Goal: Transaction & Acquisition: Download file/media

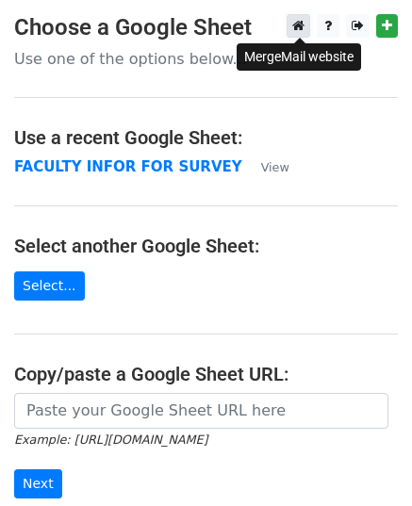
click at [294, 23] on icon at bounding box center [298, 25] width 12 height 13
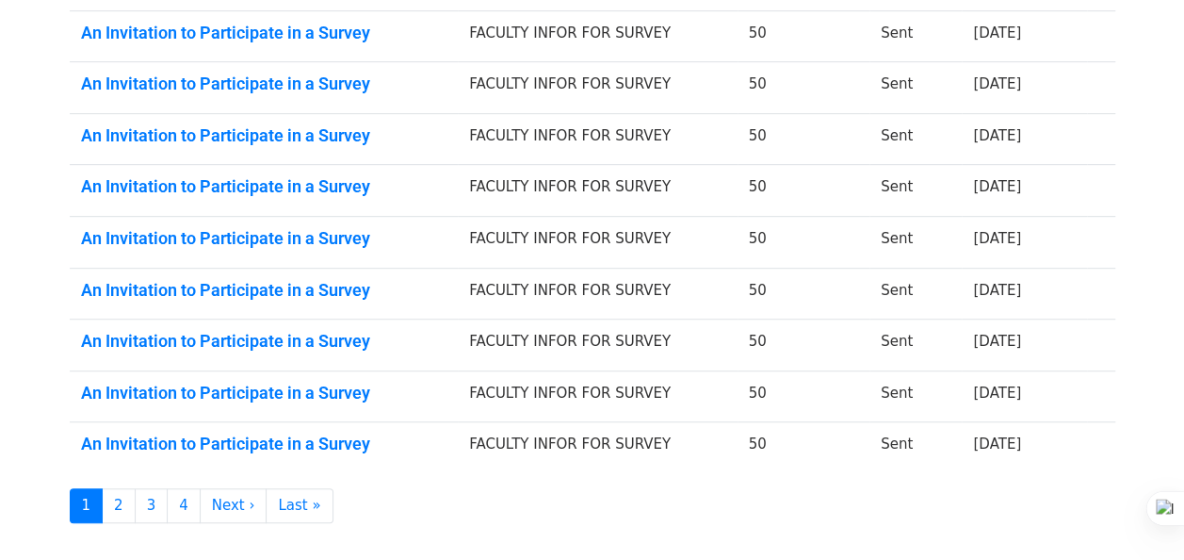
scroll to position [446, 0]
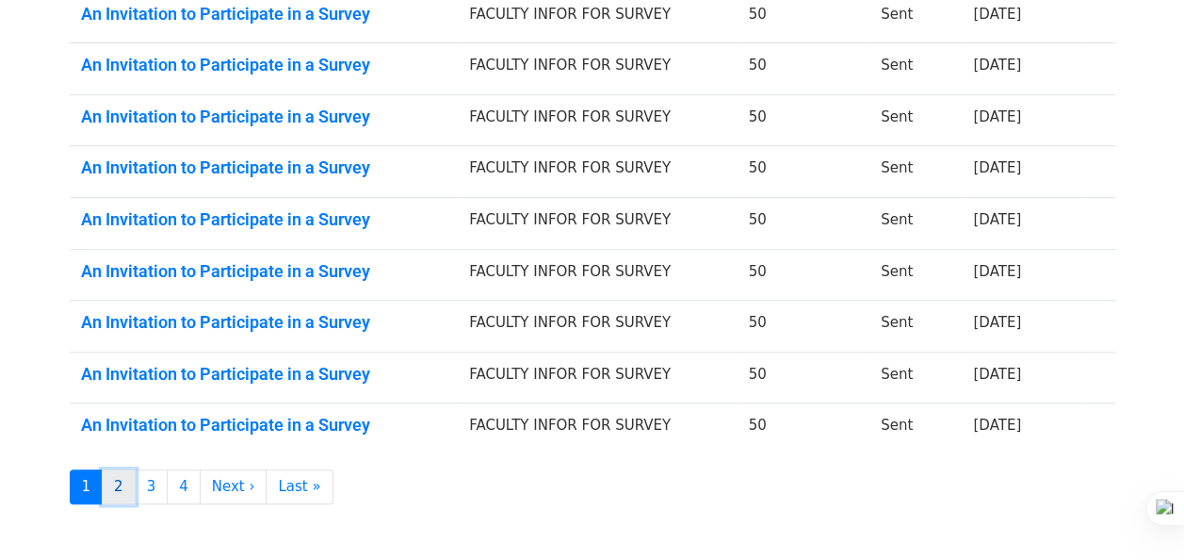
click at [115, 475] on link "2" at bounding box center [119, 486] width 34 height 35
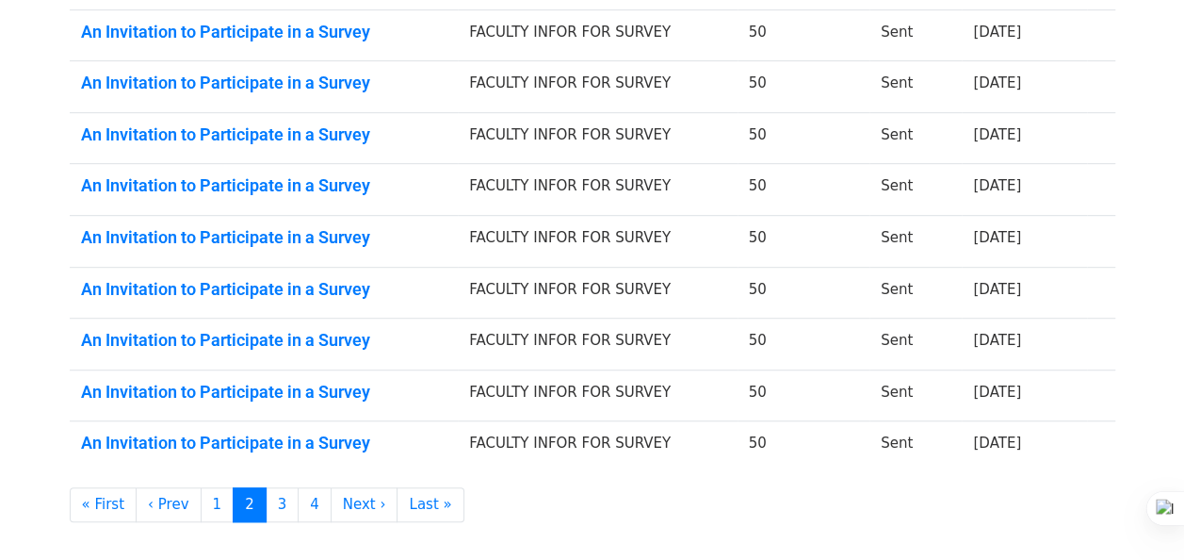
scroll to position [476, 0]
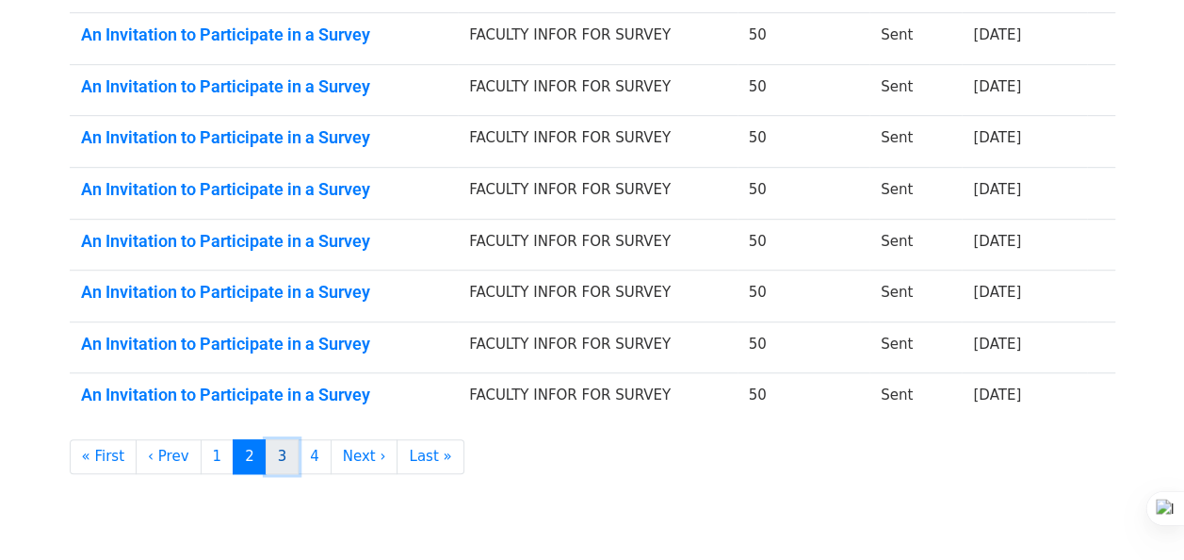
click at [267, 441] on link "3" at bounding box center [283, 456] width 34 height 35
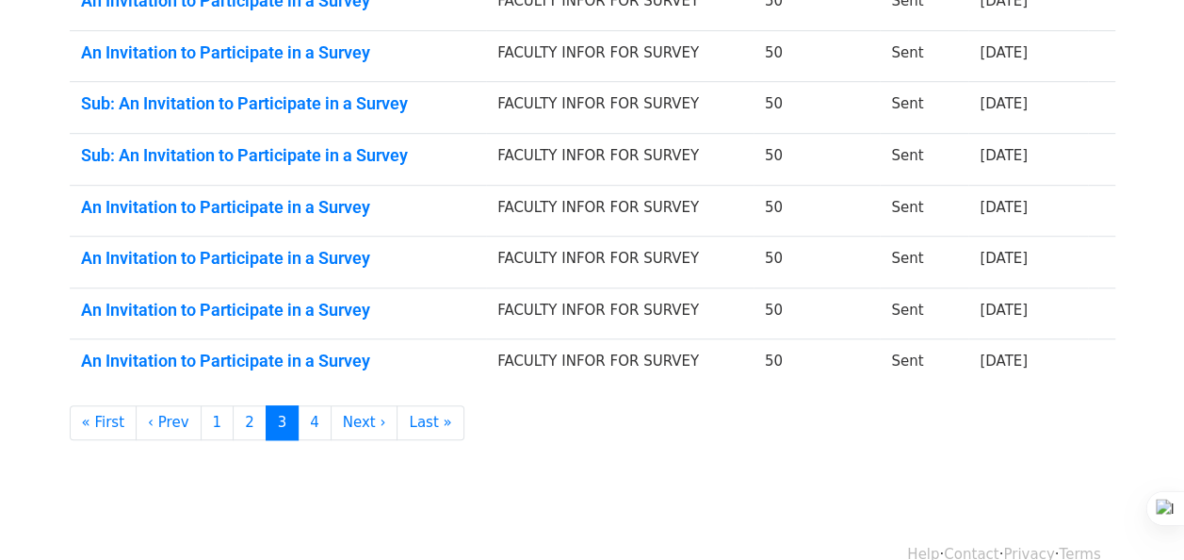
scroll to position [512, 0]
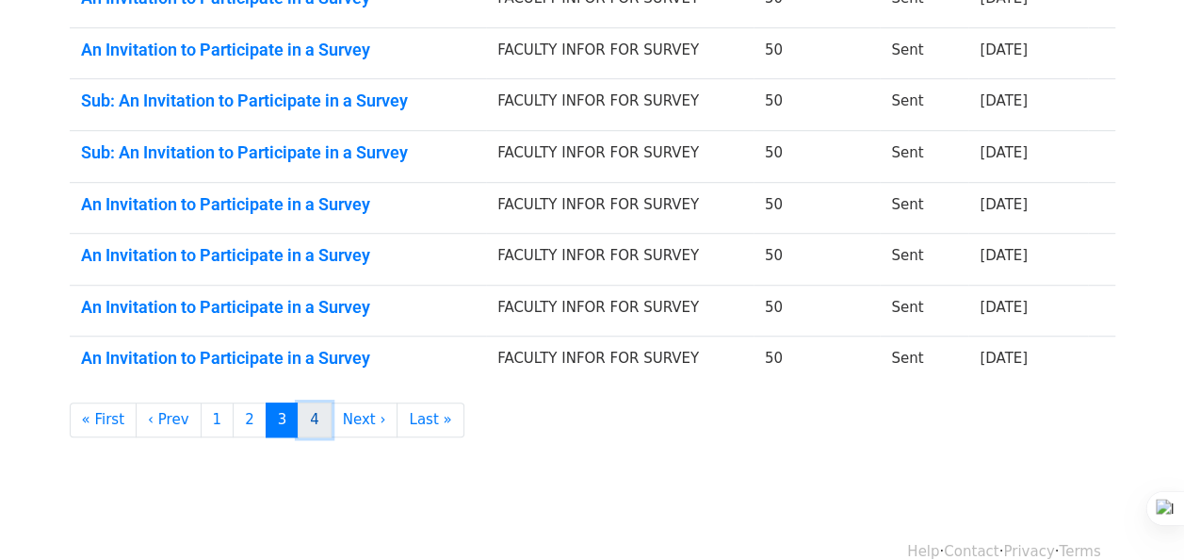
click at [298, 409] on link "4" at bounding box center [315, 419] width 34 height 35
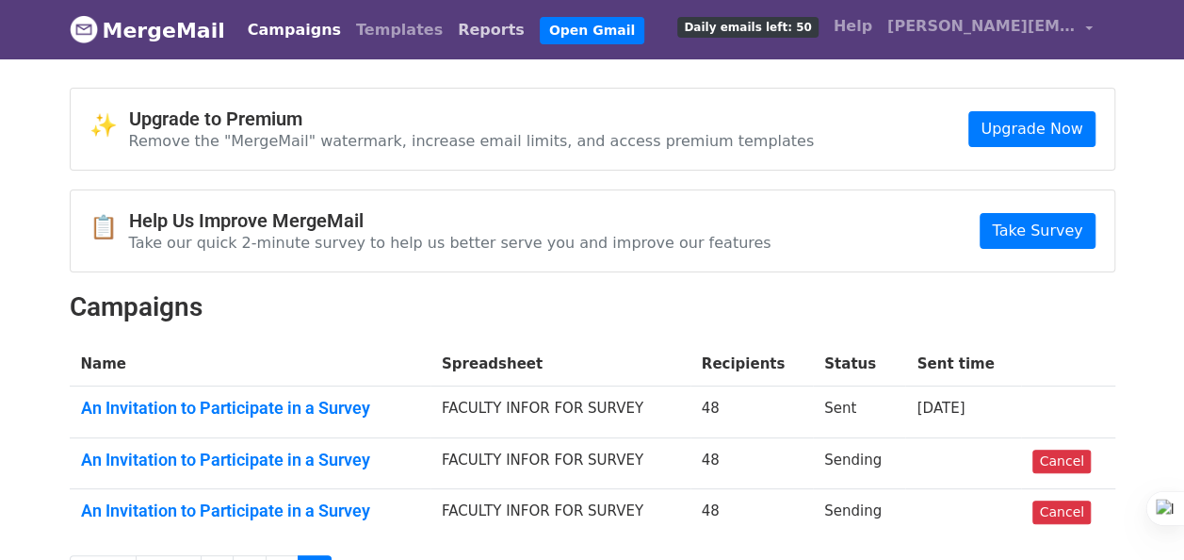
click at [450, 25] on link "Reports" at bounding box center [491, 30] width 82 height 38
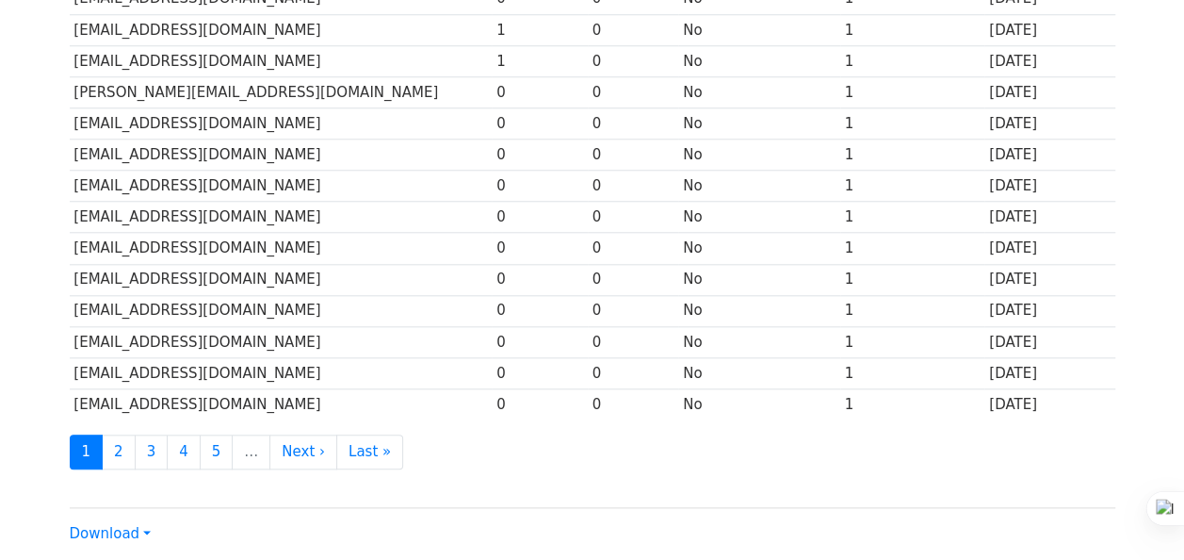
scroll to position [820, 0]
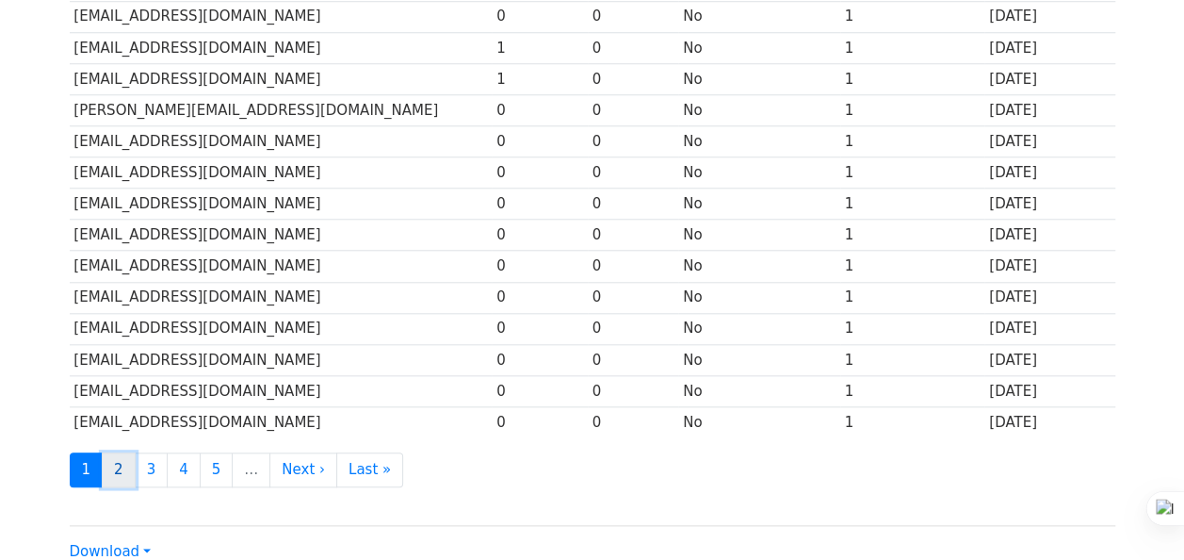
click at [121, 452] on link "2" at bounding box center [119, 469] width 34 height 35
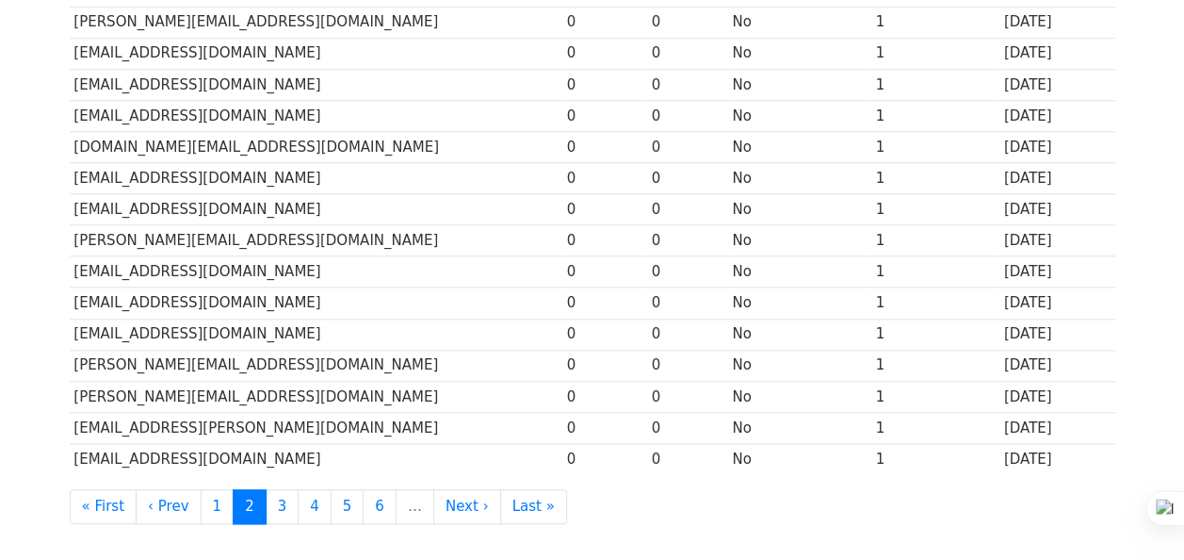
scroll to position [789, 0]
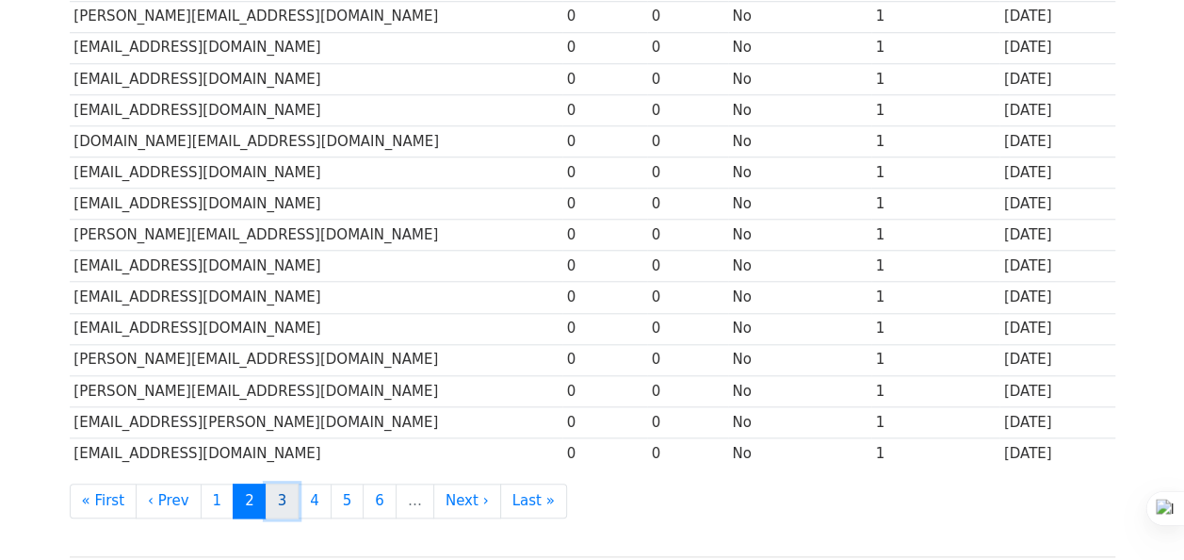
click at [266, 483] on link "3" at bounding box center [283, 500] width 34 height 35
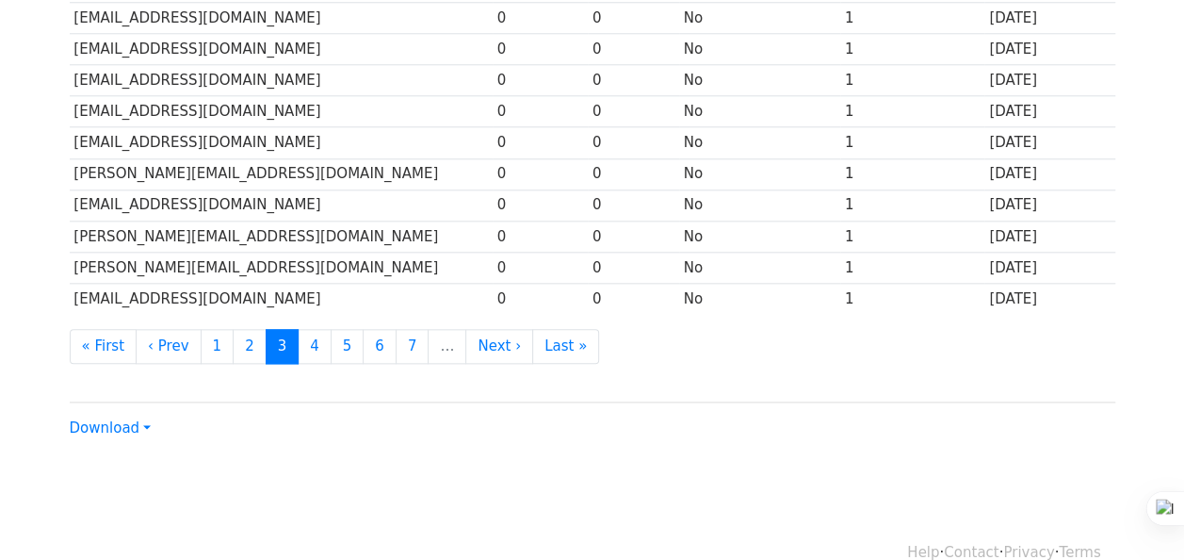
scroll to position [955, 0]
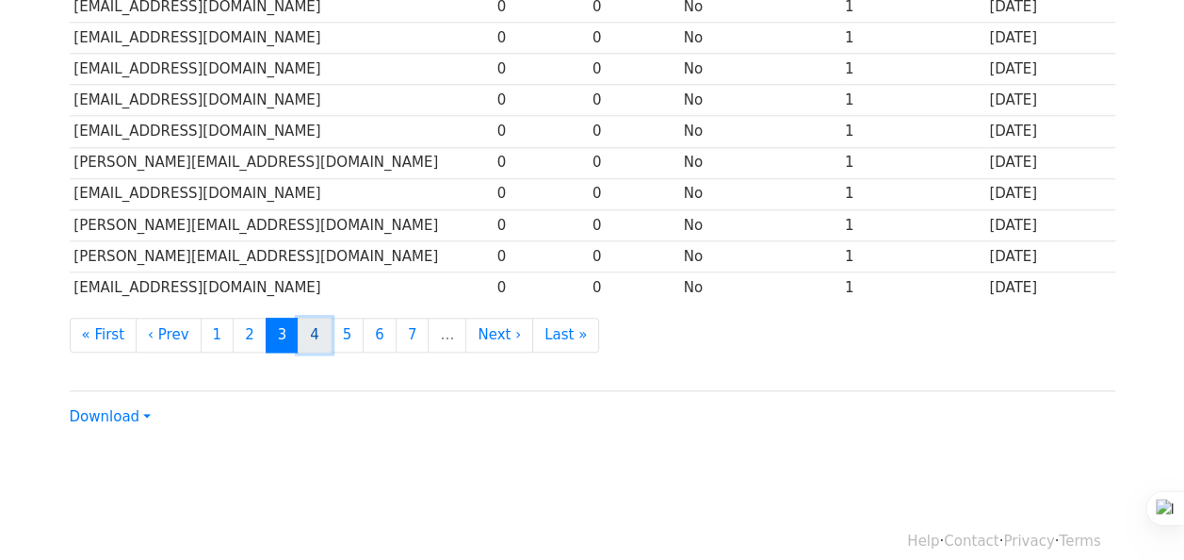
click at [300, 318] on link "4" at bounding box center [315, 334] width 34 height 35
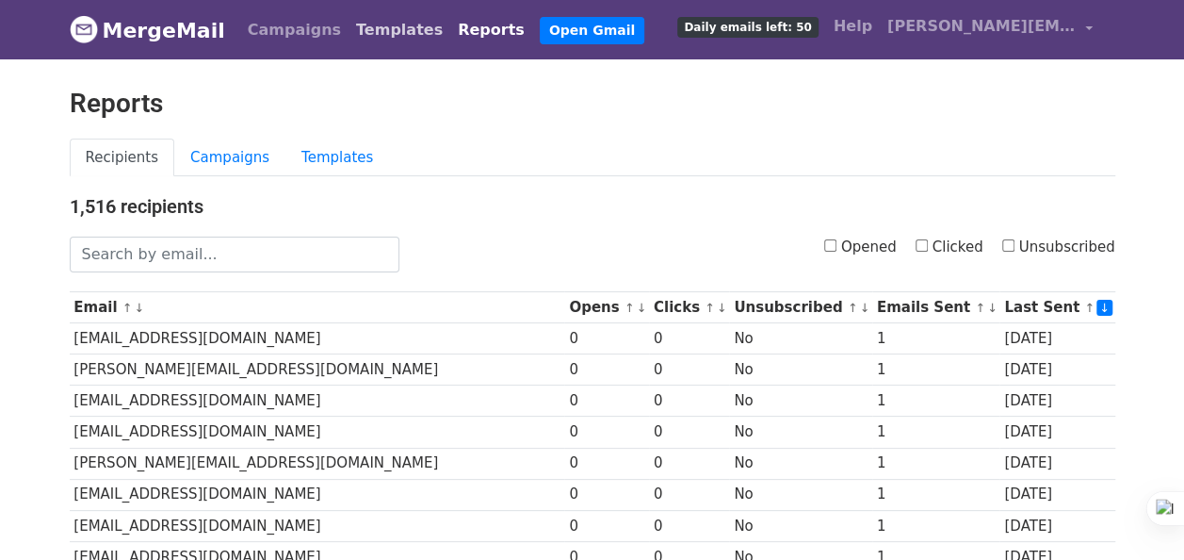
click at [350, 38] on link "Templates" at bounding box center [400, 30] width 102 height 38
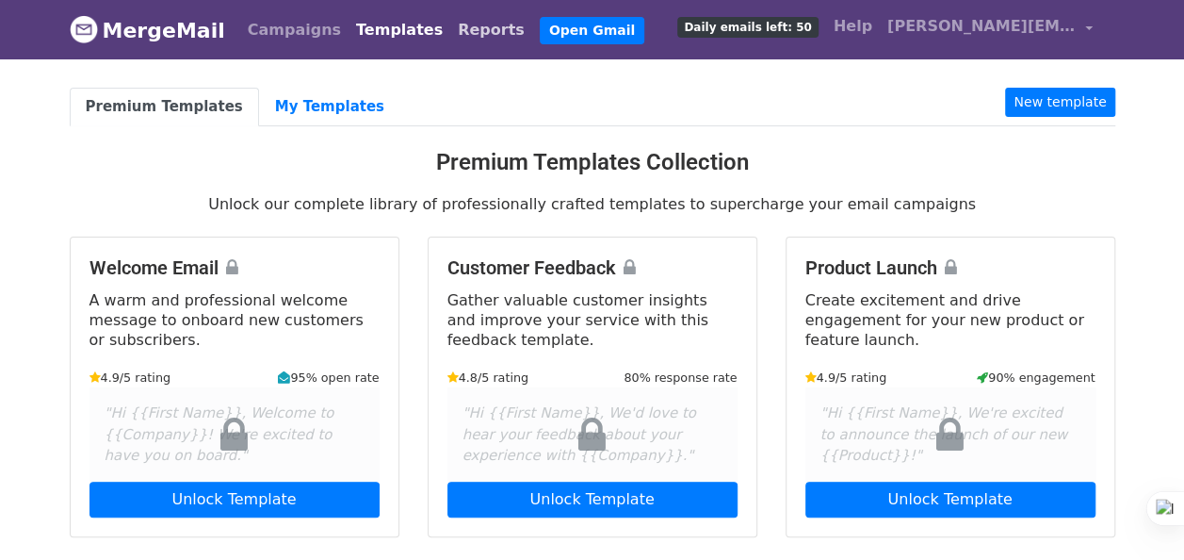
click at [450, 33] on link "Reports" at bounding box center [491, 30] width 82 height 38
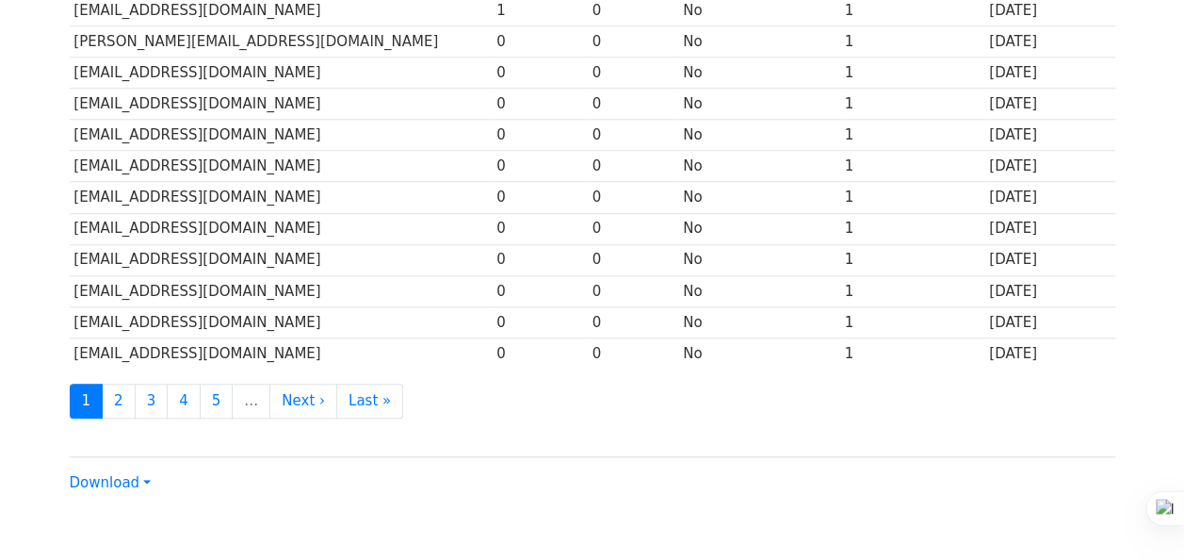
scroll to position [961, 0]
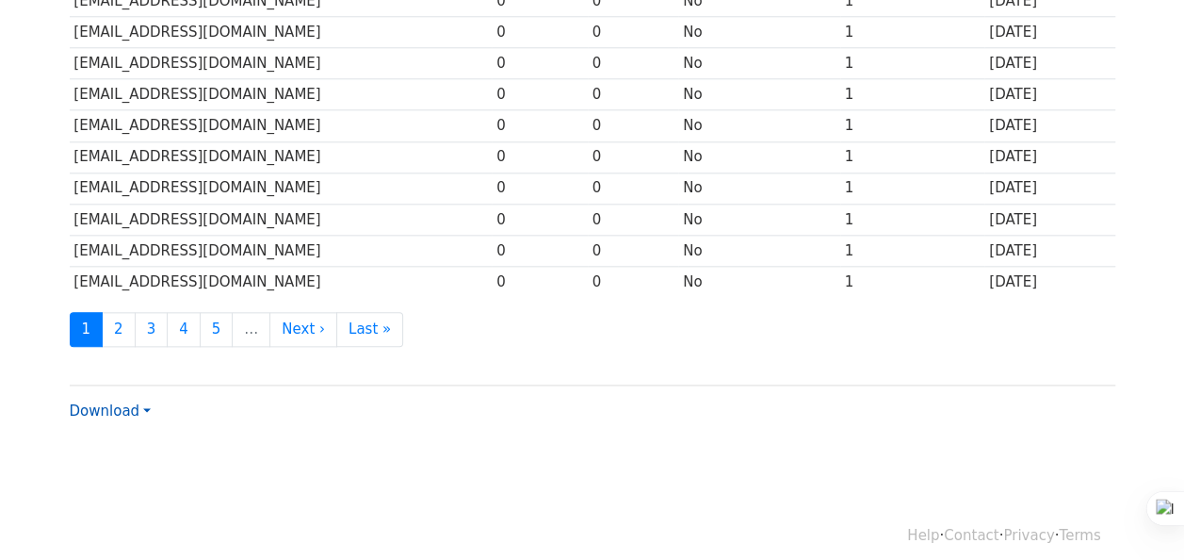
click at [138, 402] on link "Download" at bounding box center [110, 410] width 81 height 17
click at [125, 462] on link "Excel" at bounding box center [145, 477] width 149 height 30
